Goal: Task Accomplishment & Management: Manage account settings

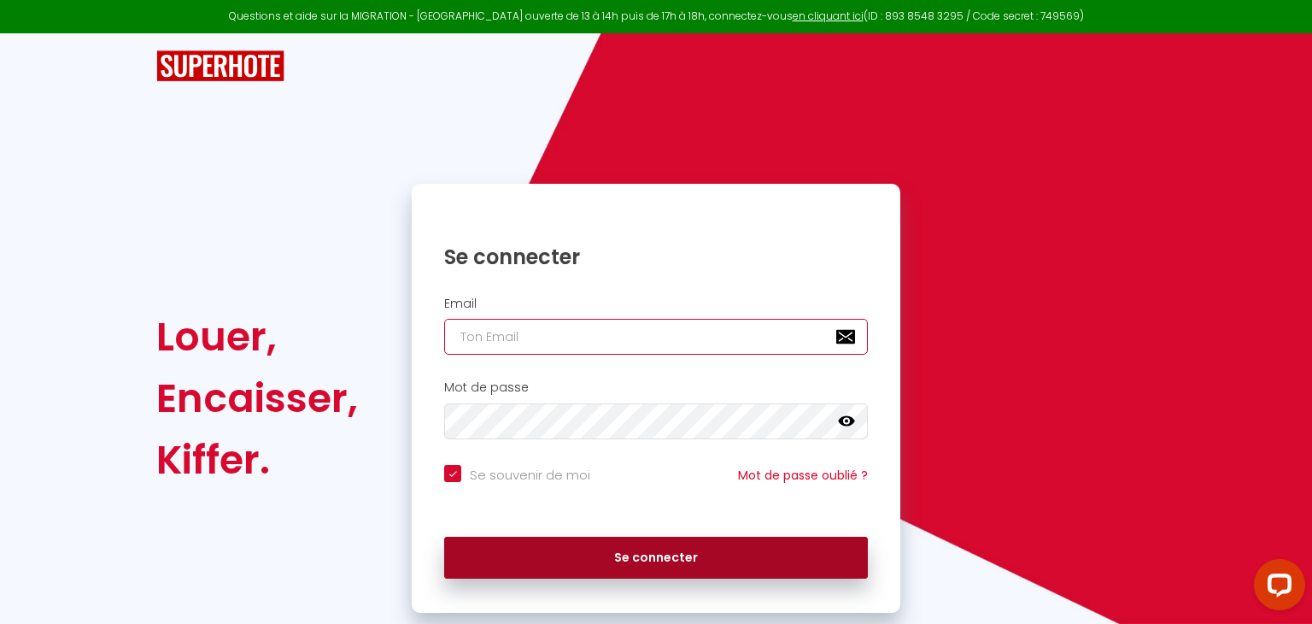
type input "[EMAIL_ADDRESS][DOMAIN_NAME]"
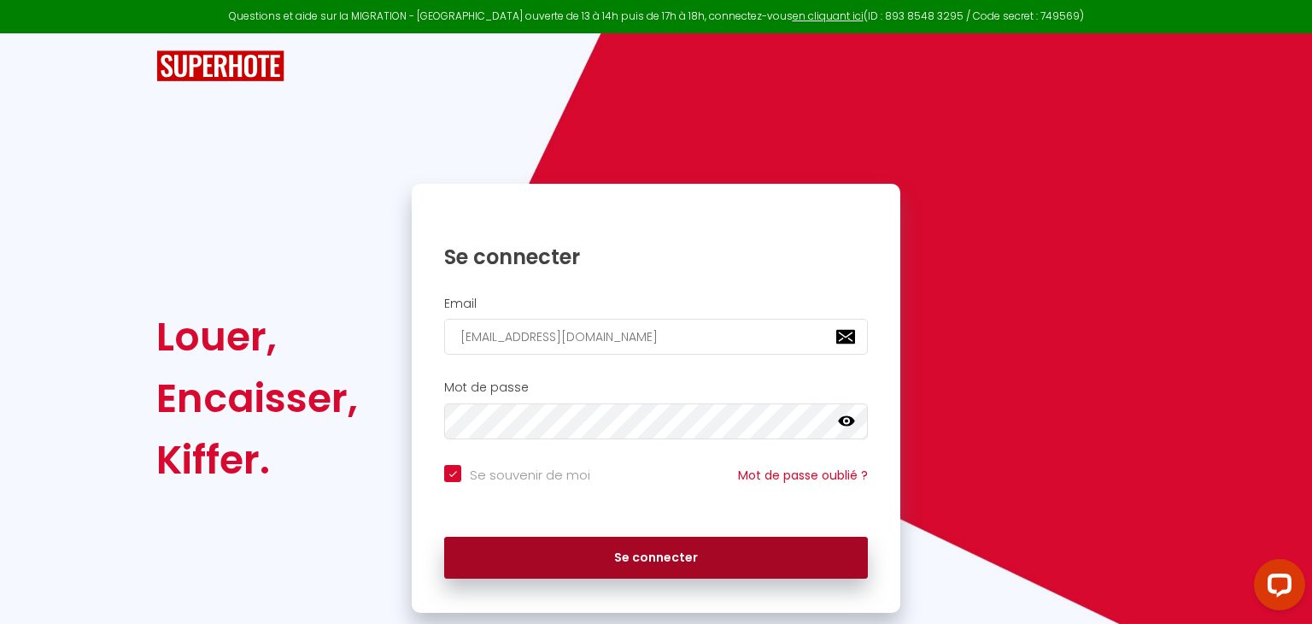
click at [601, 571] on button "Se connecter" at bounding box center [656, 557] width 424 height 43
checkbox input "true"
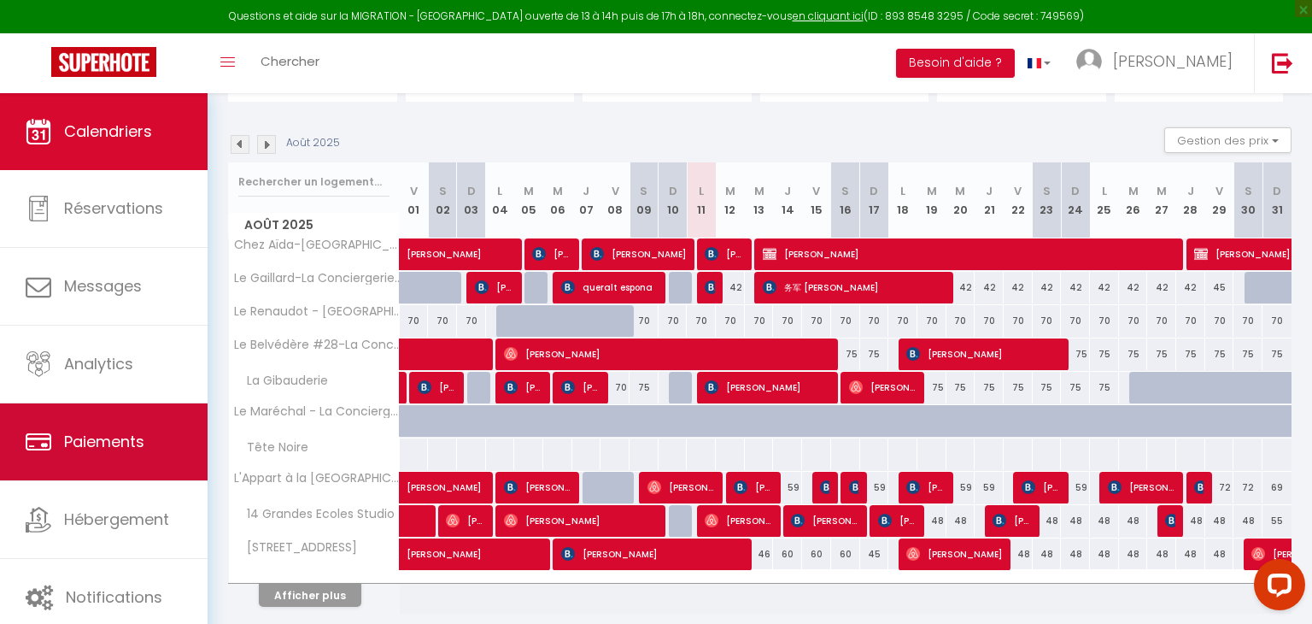
scroll to position [181, 0]
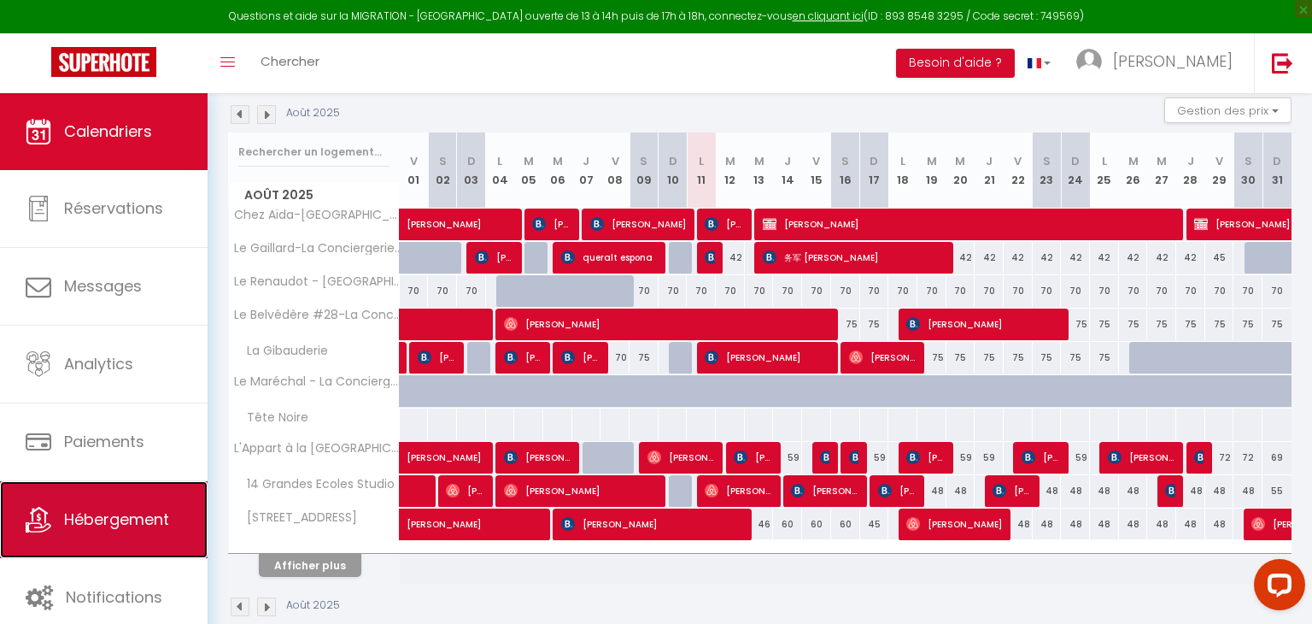
click at [103, 501] on link "Hébergement" at bounding box center [104, 519] width 208 height 77
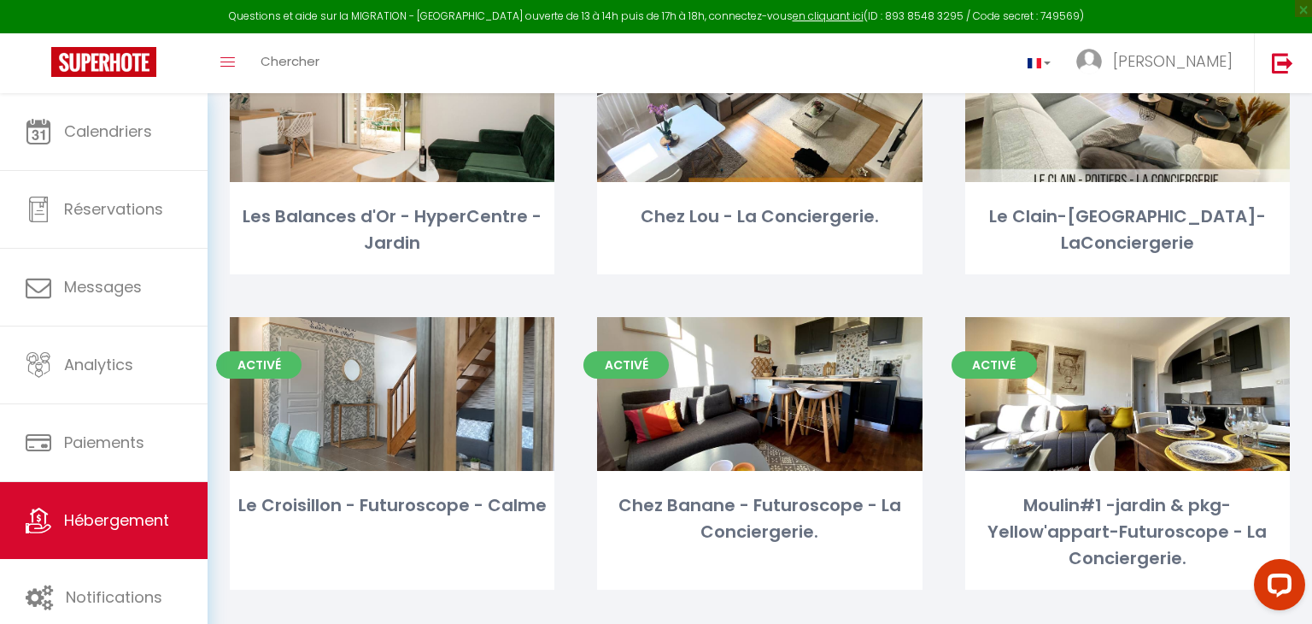
scroll to position [4854, 0]
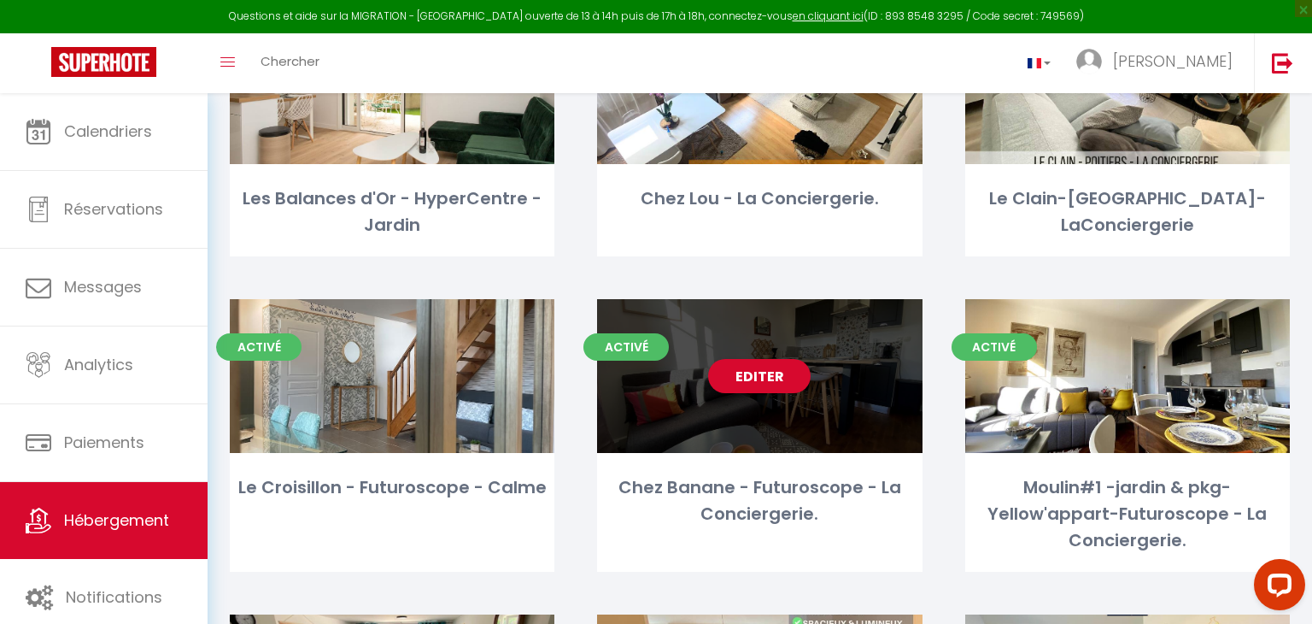
click at [705, 299] on div "Editer" at bounding box center [759, 376] width 325 height 154
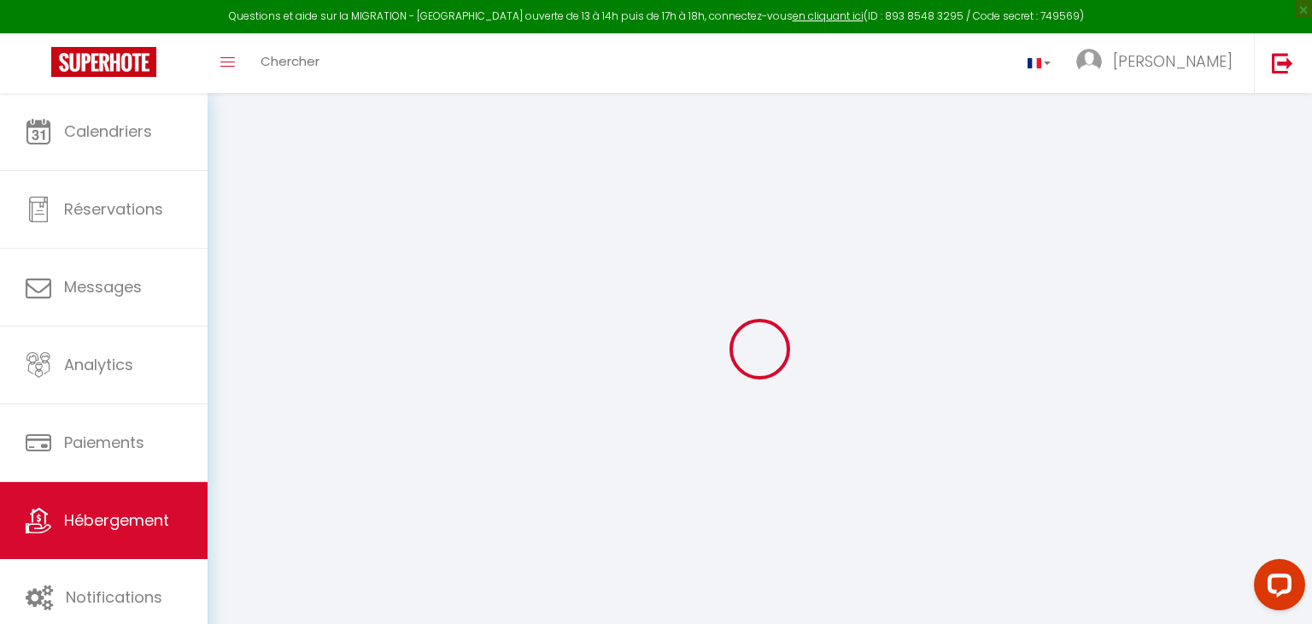
select select
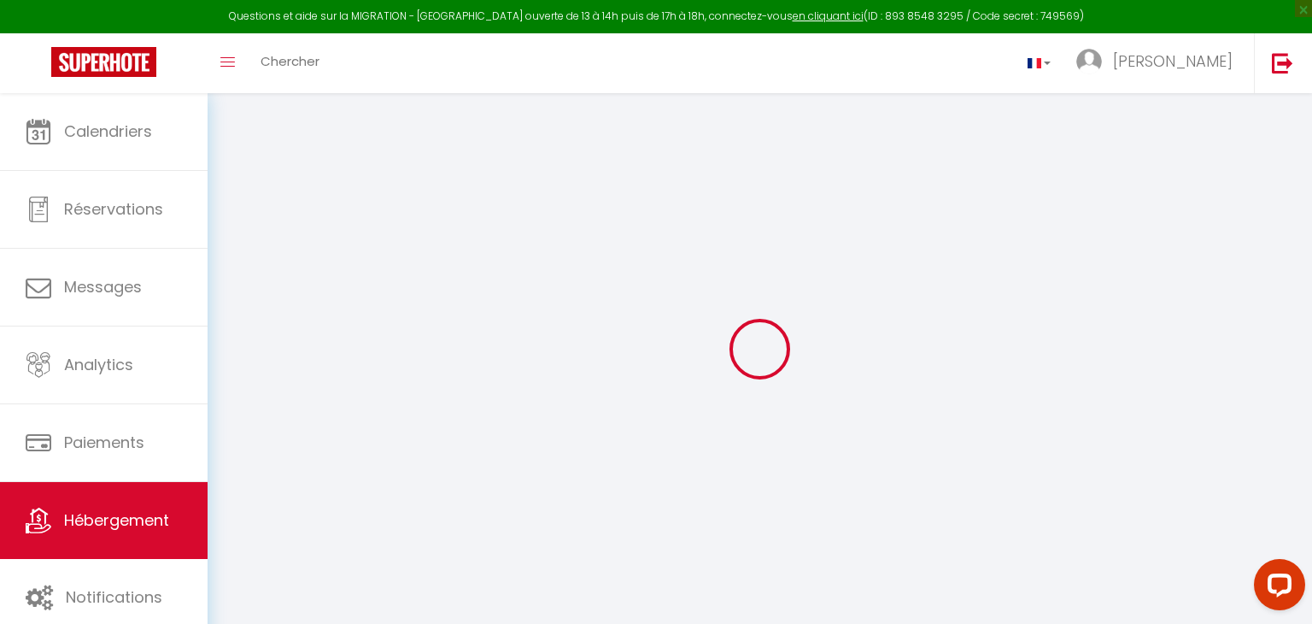
select select
checkbox input "false"
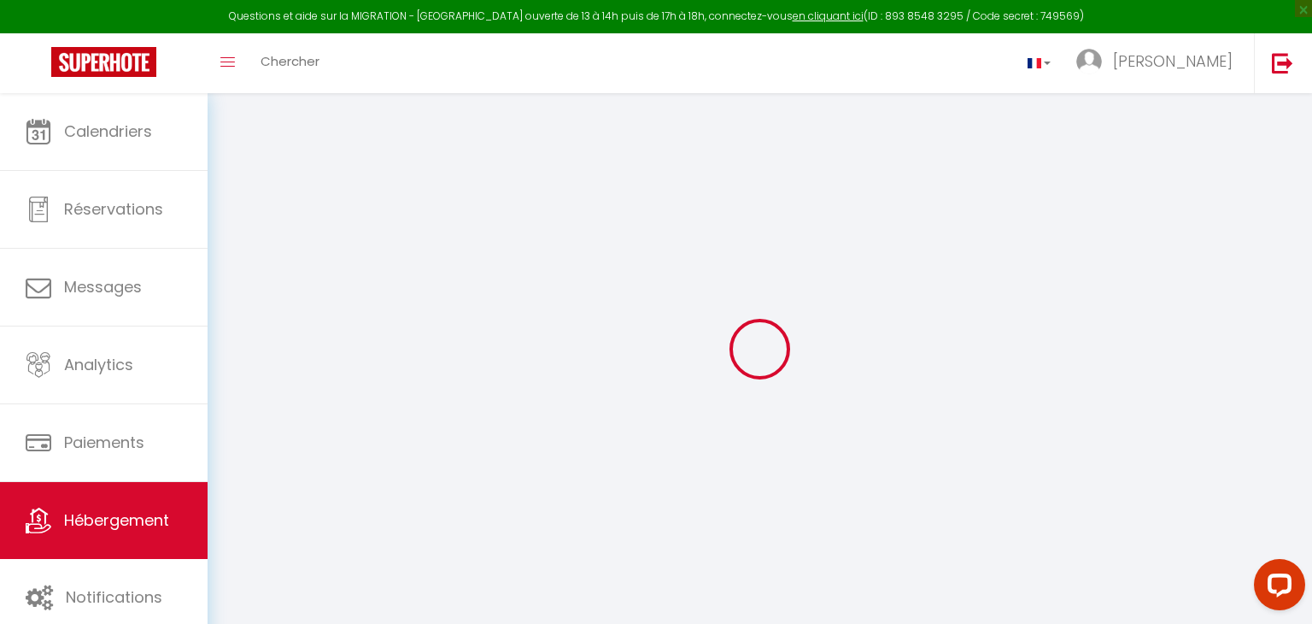
select select
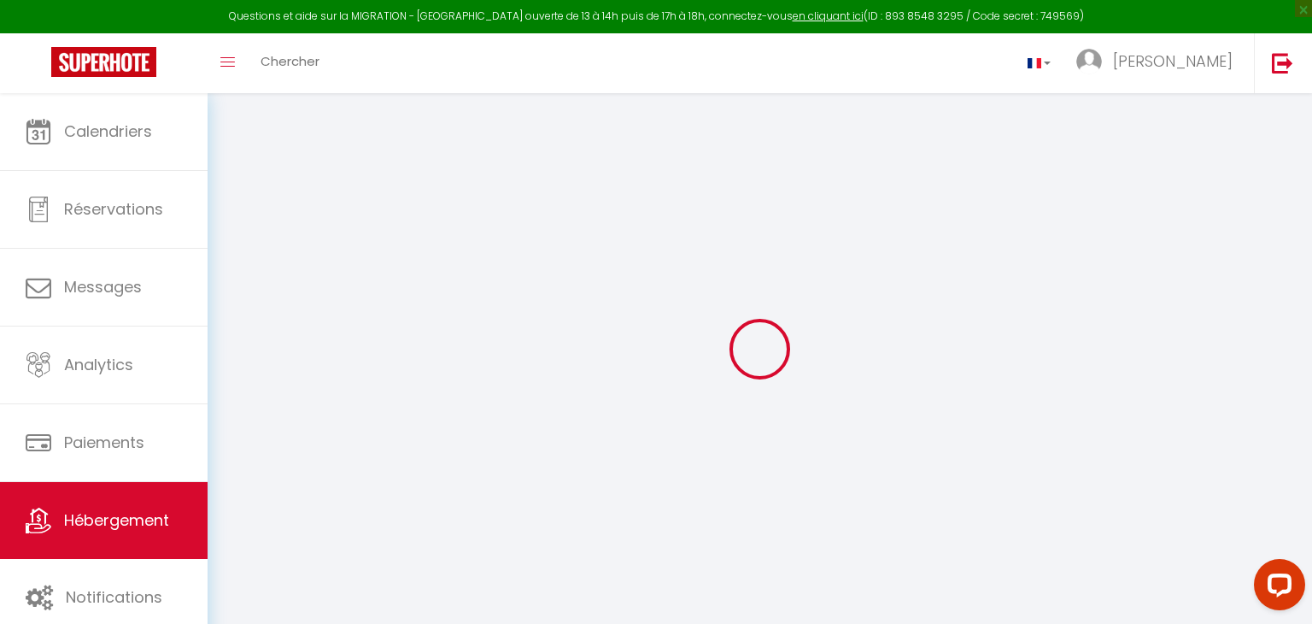
select select
checkbox input "false"
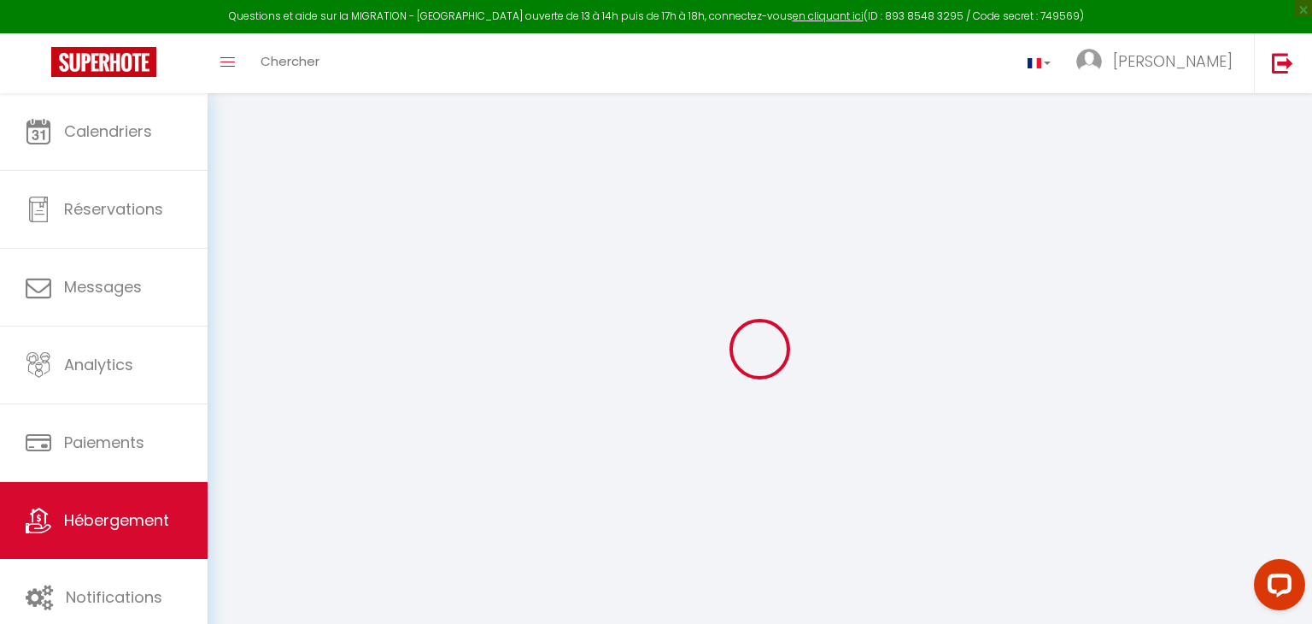
select select
checkbox input "false"
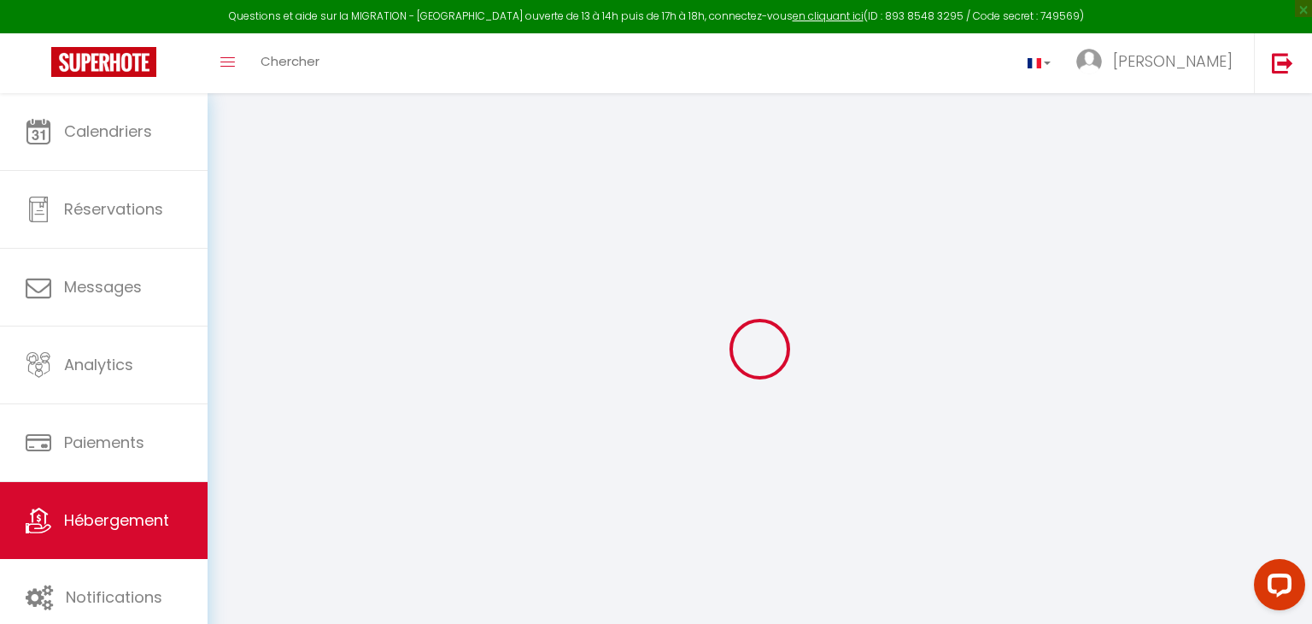
select select "18:00"
select select
select select "11:00"
select select "15"
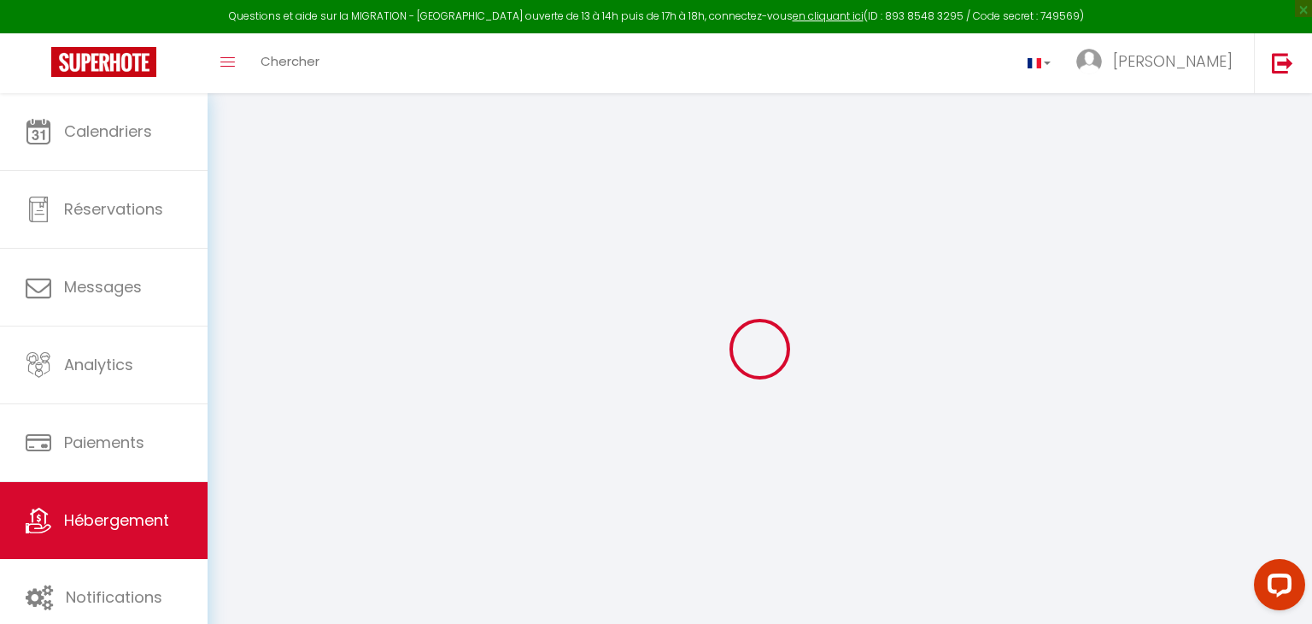
select select
checkbox input "false"
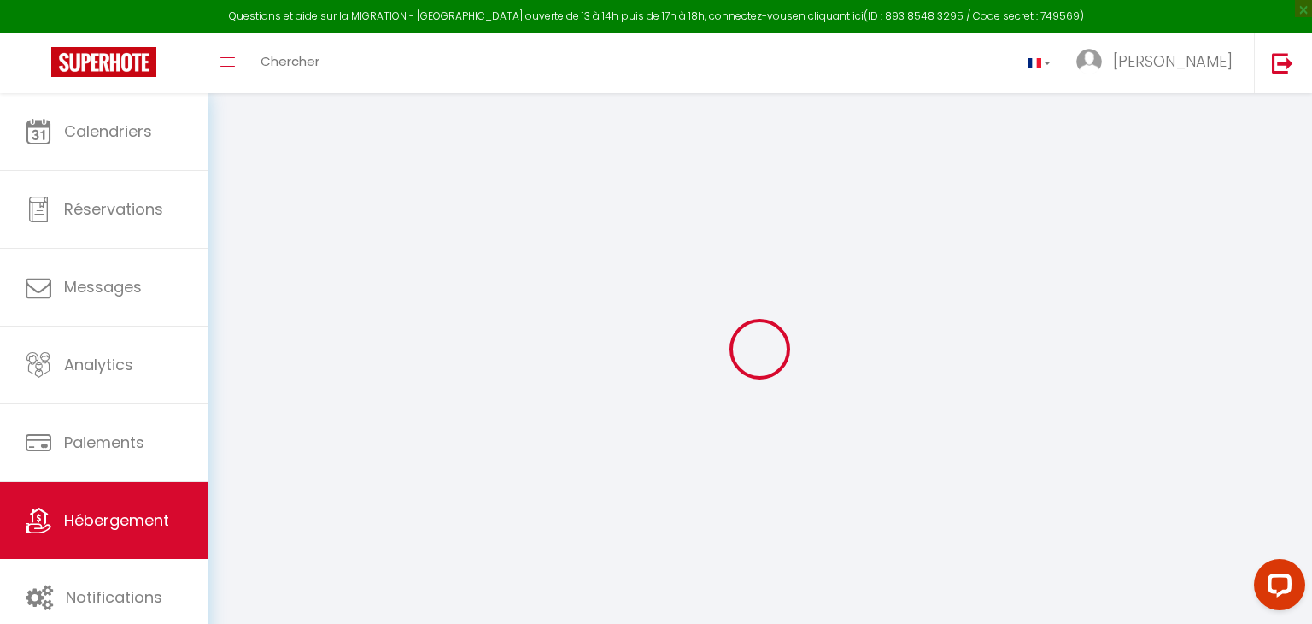
checkbox input "false"
select select
checkbox input "false"
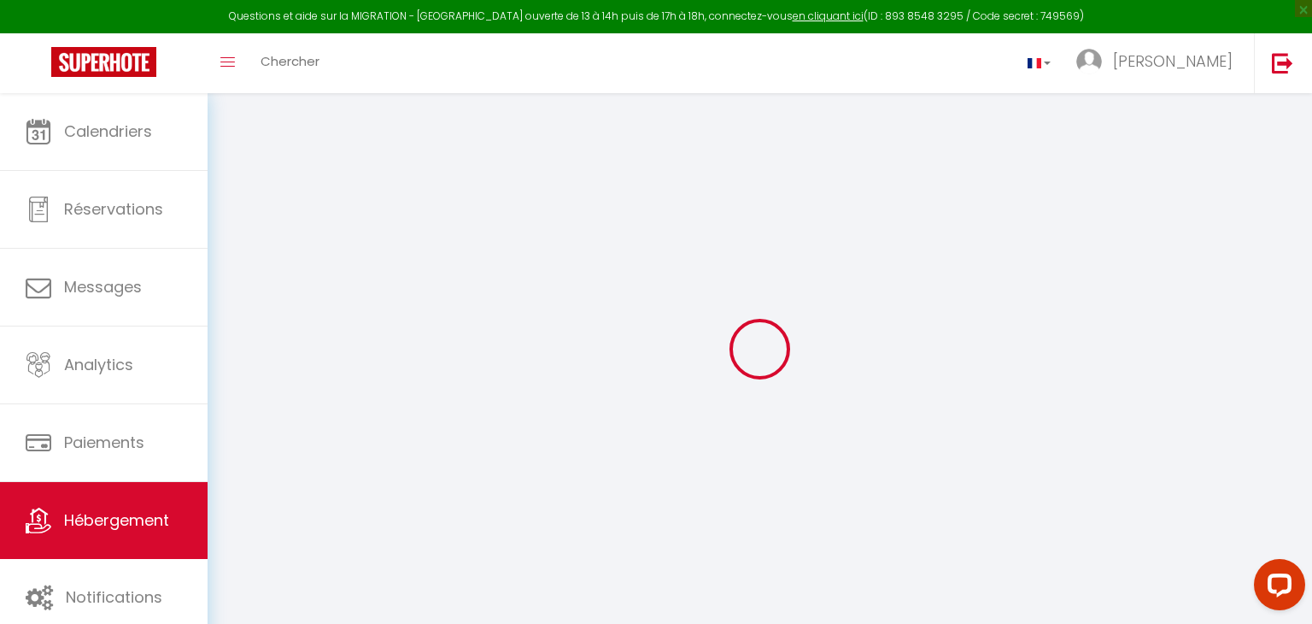
checkbox input "false"
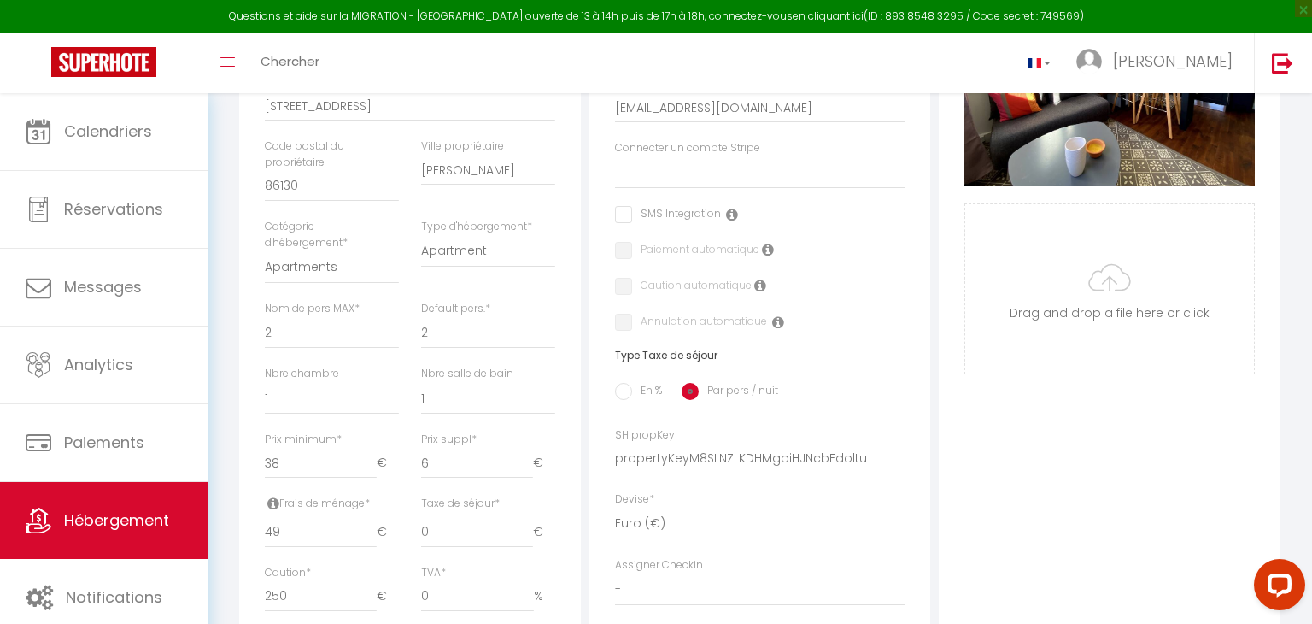
scroll to position [446, 0]
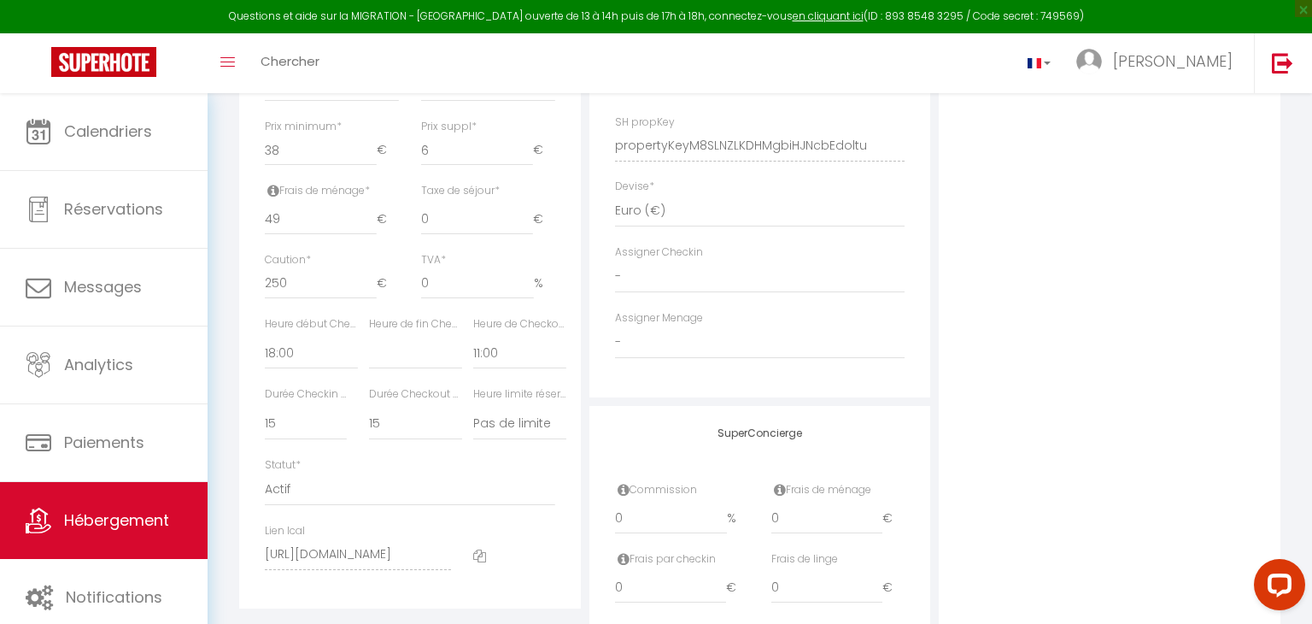
select select
checkbox input "false"
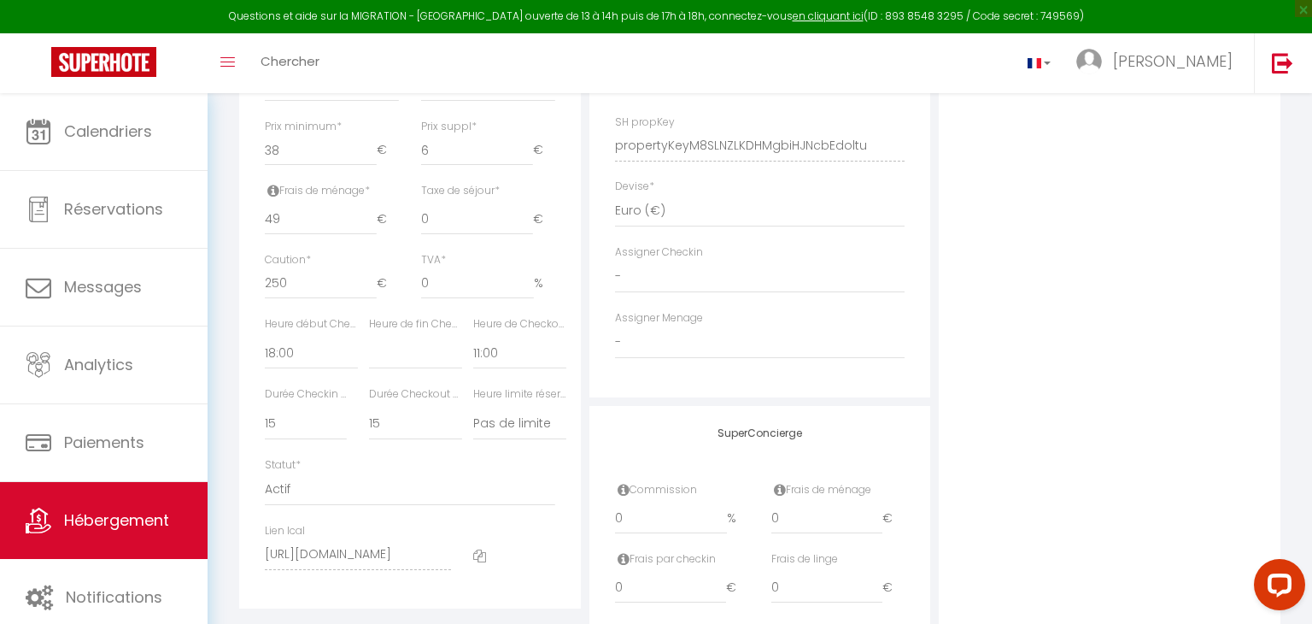
checkbox input "false"
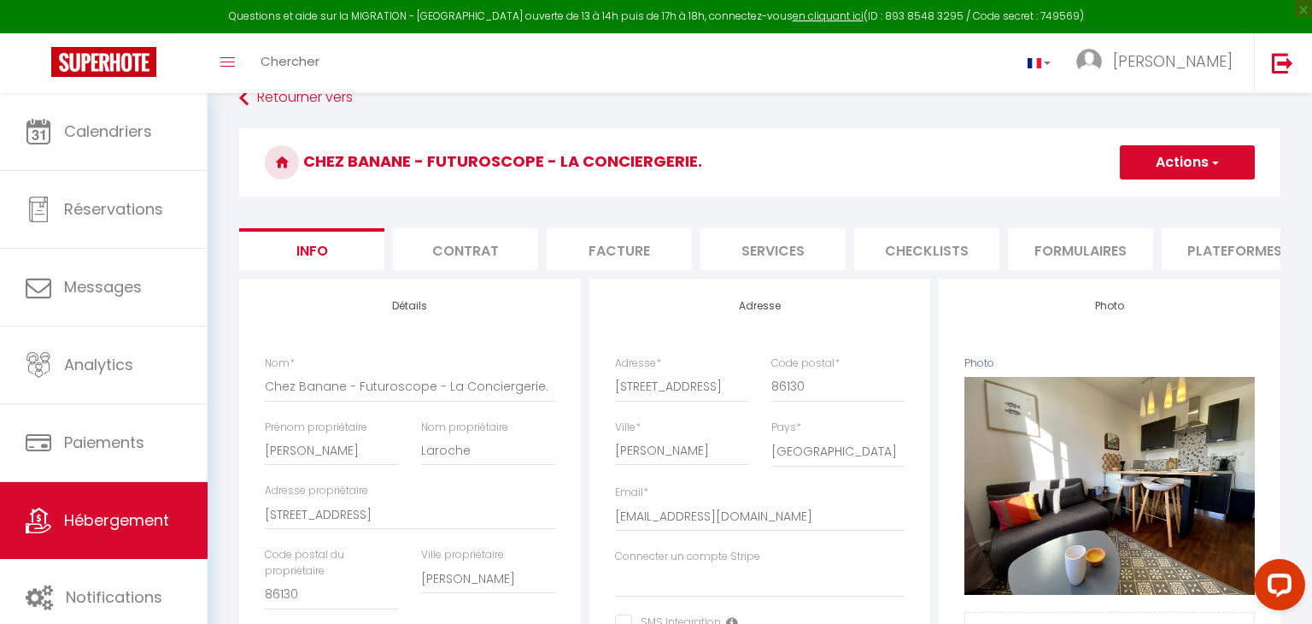
scroll to position [30, 0]
click at [506, 257] on li "Contrat" at bounding box center [465, 250] width 145 height 42
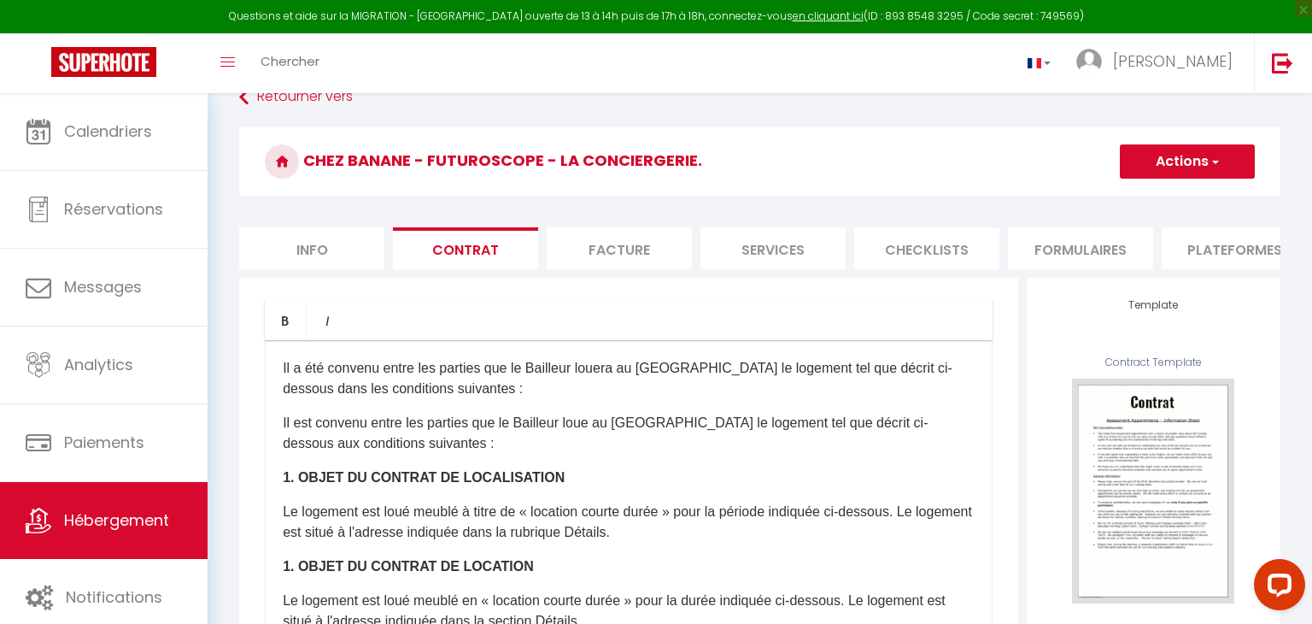
scroll to position [10, 0]
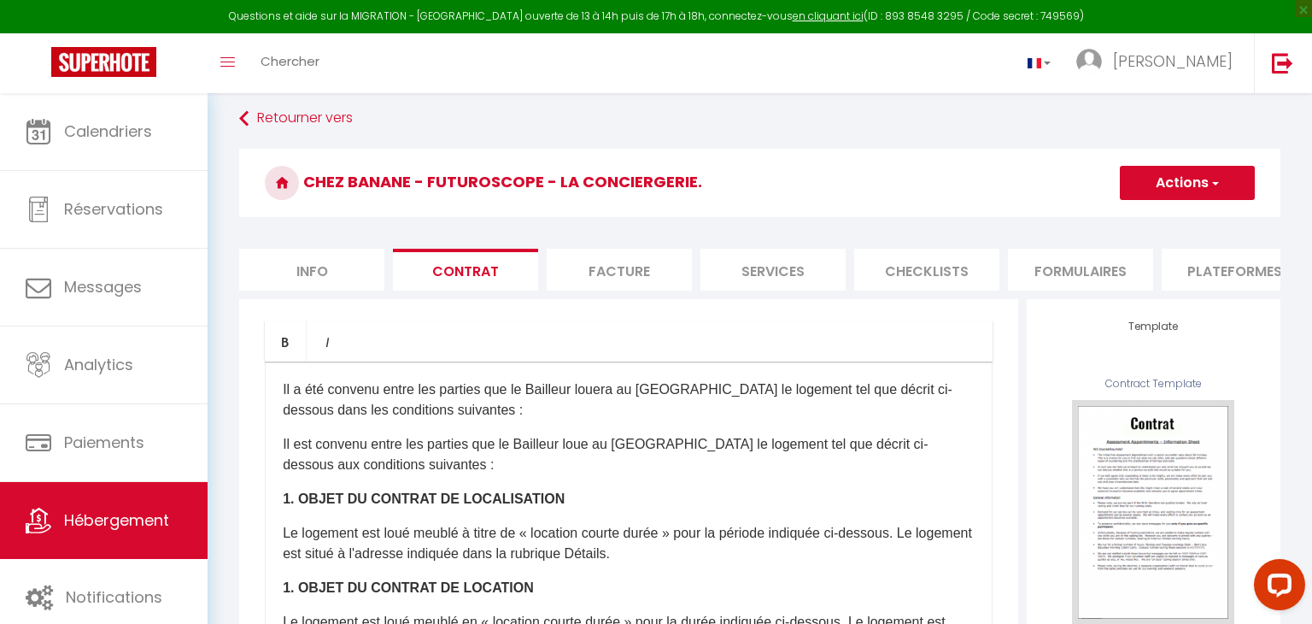
click at [617, 269] on li "Facture" at bounding box center [619, 270] width 145 height 42
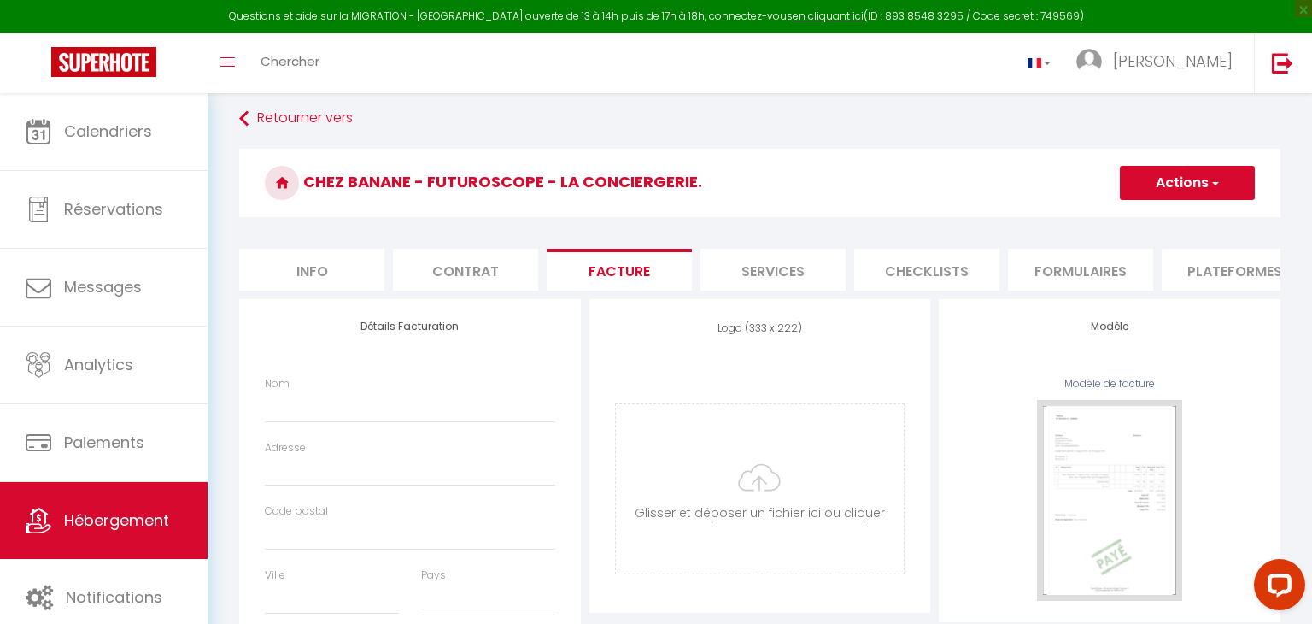
select select
click at [794, 252] on li "Services" at bounding box center [773, 270] width 145 height 42
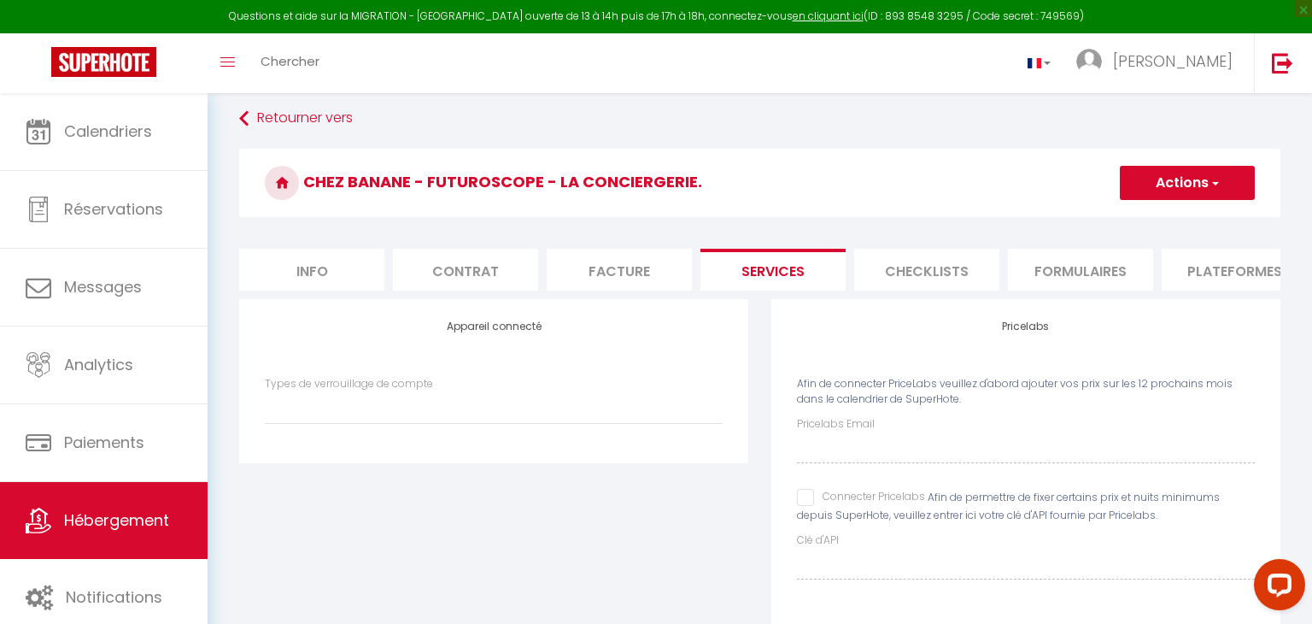
select select
click at [905, 251] on li "Checklists" at bounding box center [926, 270] width 145 height 42
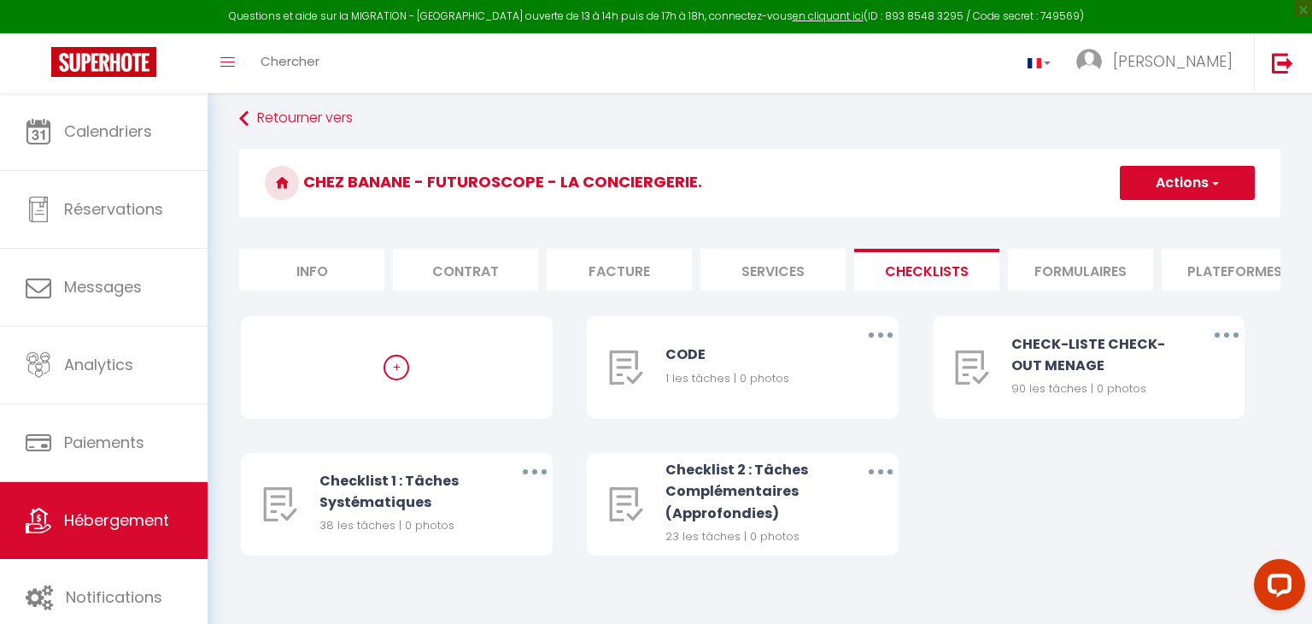
click at [1039, 261] on li "Formulaires" at bounding box center [1080, 270] width 145 height 42
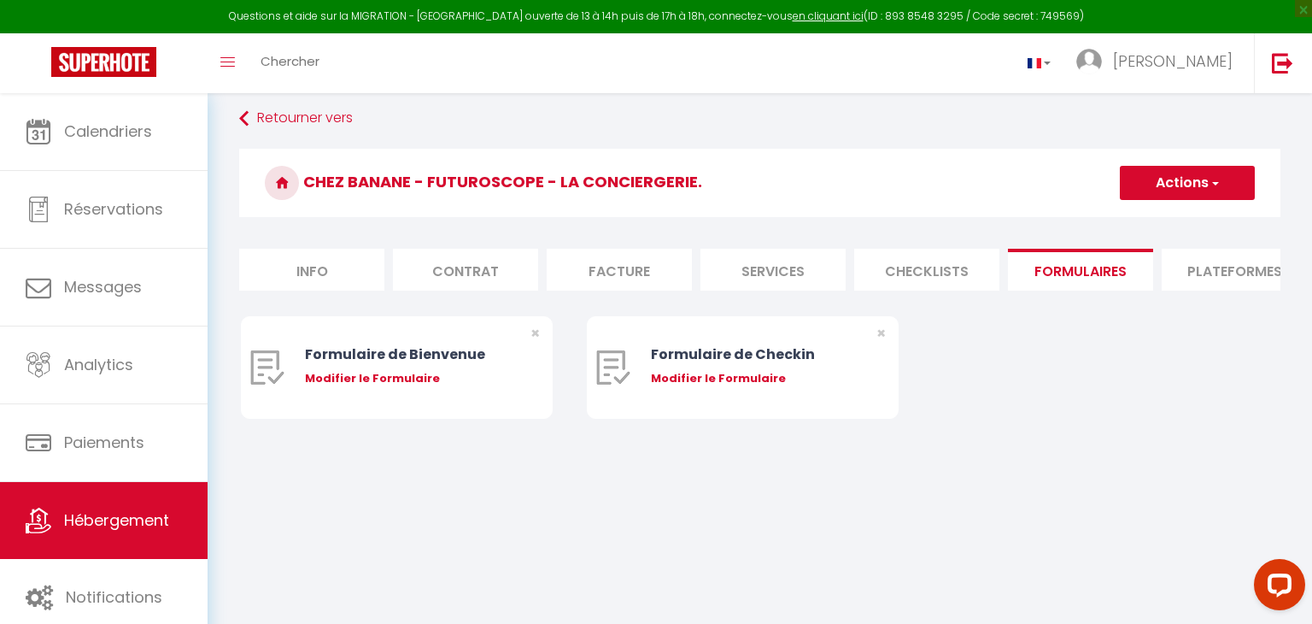
click at [1202, 276] on li "Plateformes" at bounding box center [1234, 270] width 145 height 42
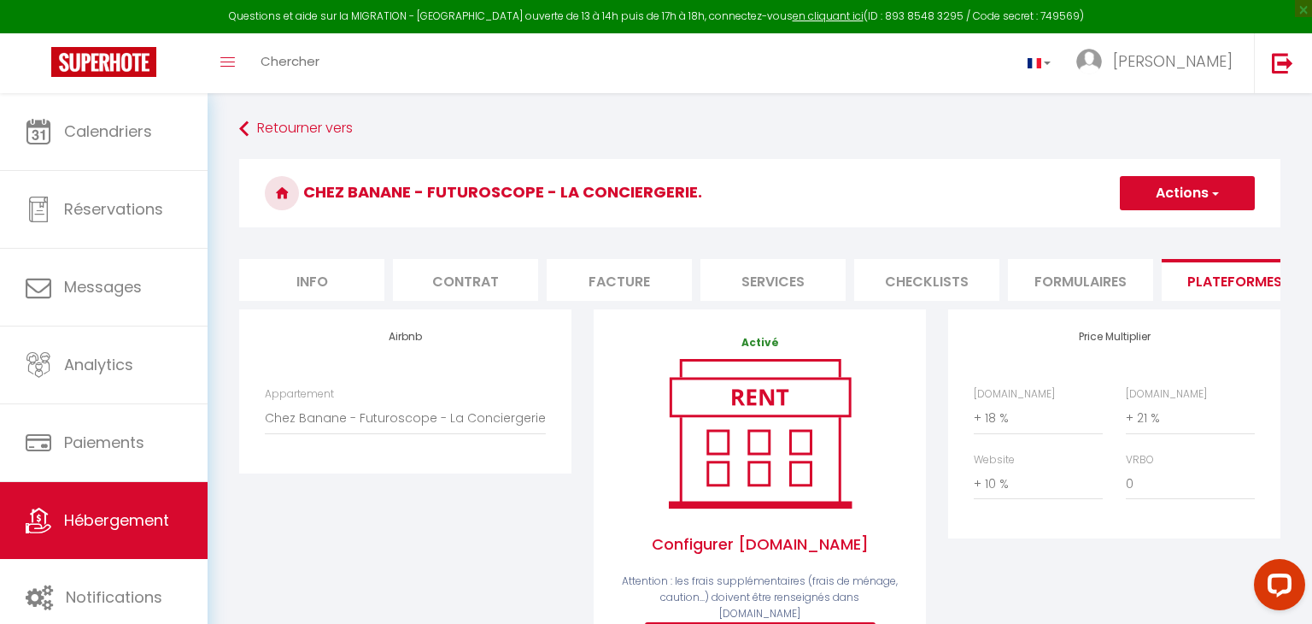
click at [503, 266] on li "Contrat" at bounding box center [465, 280] width 145 height 42
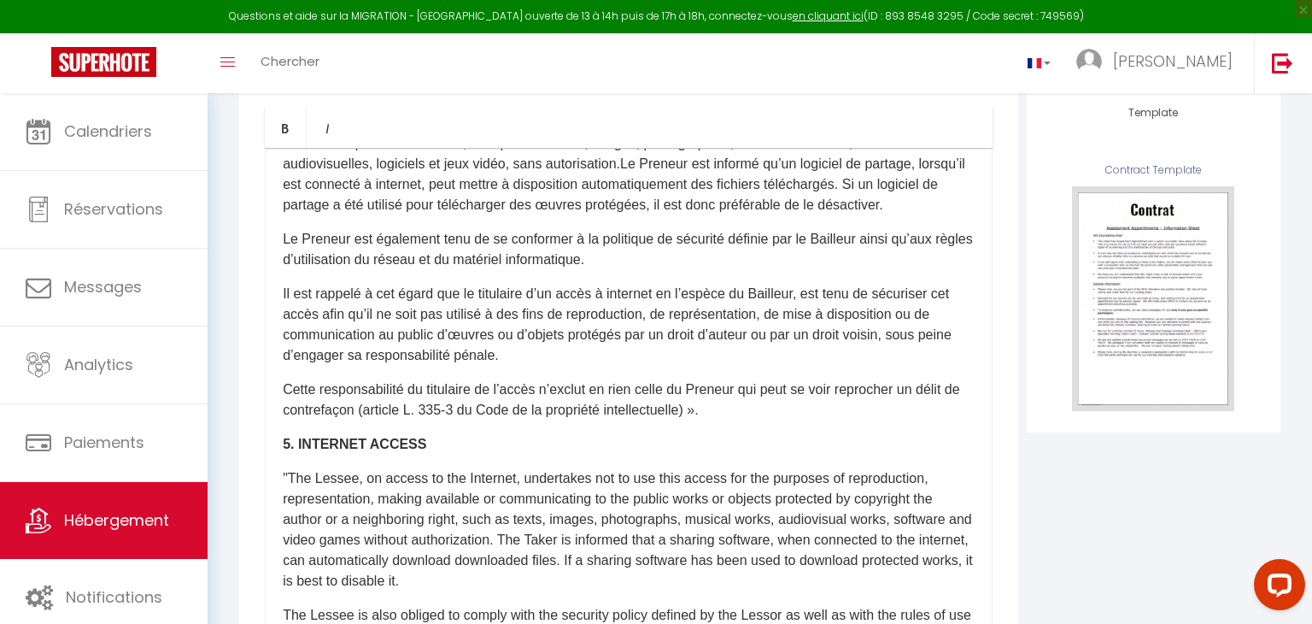
scroll to position [1610, 0]
